Goal: Information Seeking & Learning: Learn about a topic

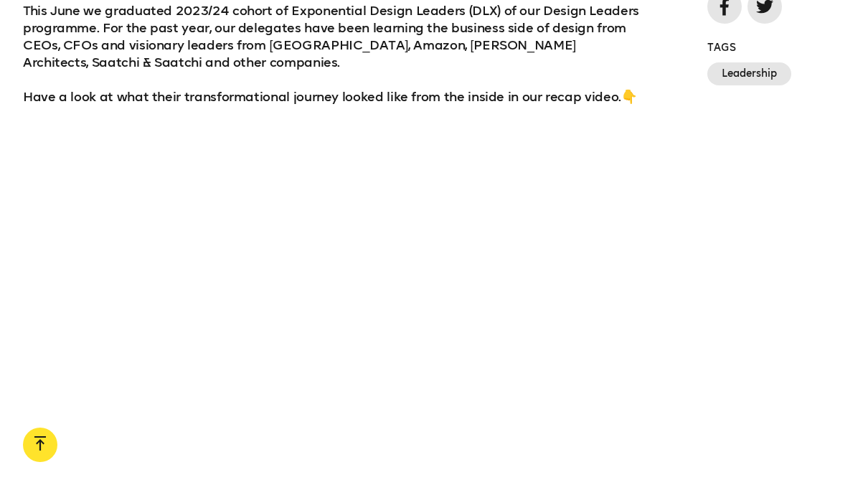
scroll to position [1004, 0]
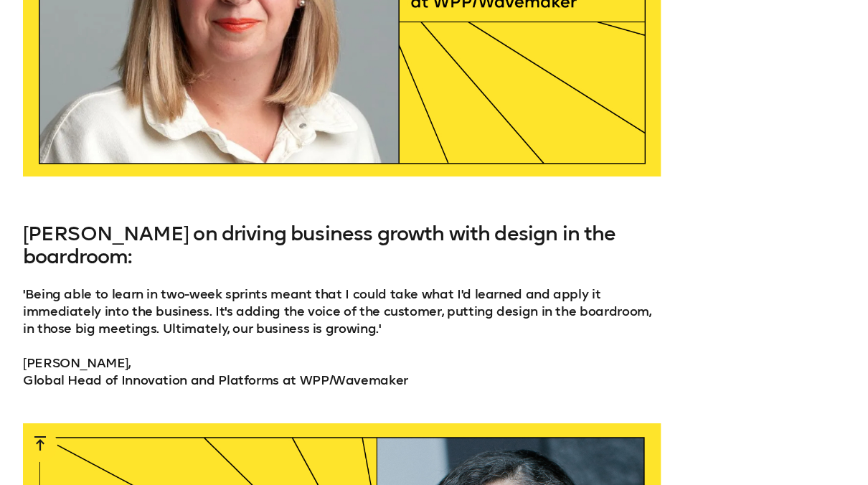
scroll to position [3730, 0]
